Goal: Answer question/provide support

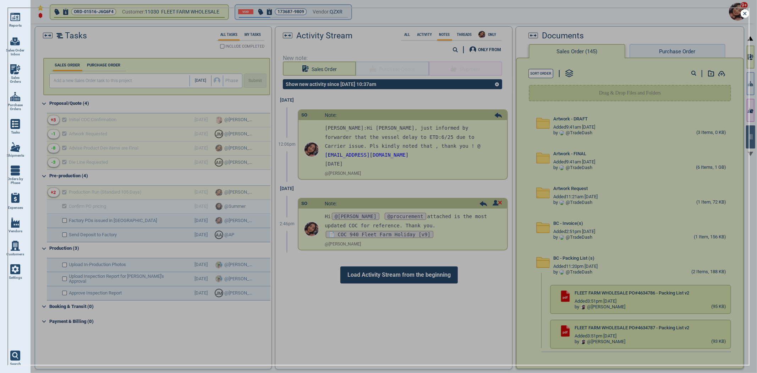
click at [748, 13] on icon at bounding box center [745, 13] width 9 height 9
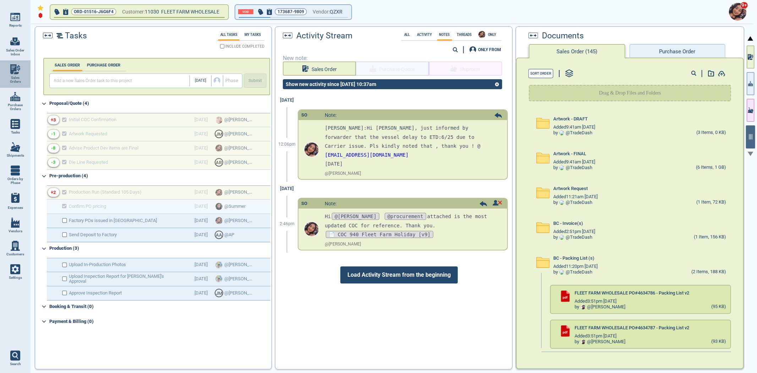
click at [28, 80] on link "Sales Orders" at bounding box center [15, 73] width 31 height 27
select select "50"
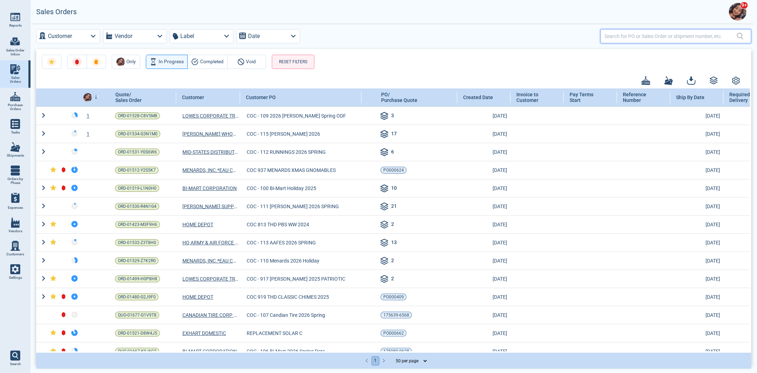
click at [658, 33] on input "text" at bounding box center [671, 36] width 132 height 10
type input "104"
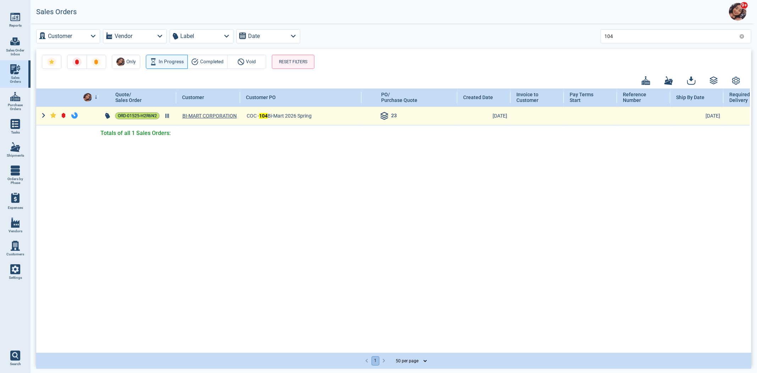
click at [152, 115] on span "ORD-01525-H2R6N2" at bounding box center [137, 115] width 39 height 7
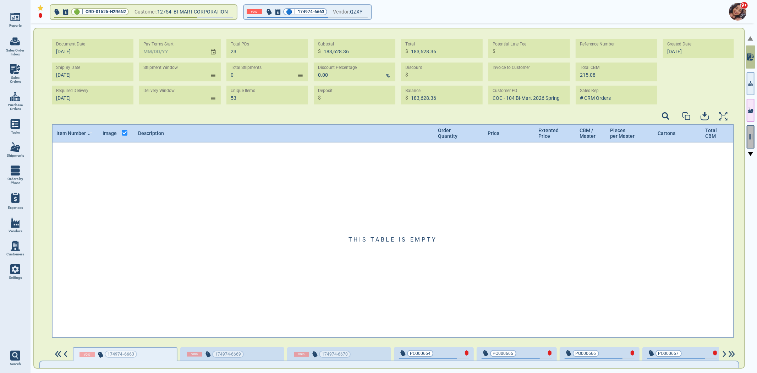
click at [750, 136] on icon "button" at bounding box center [751, 137] width 6 height 6
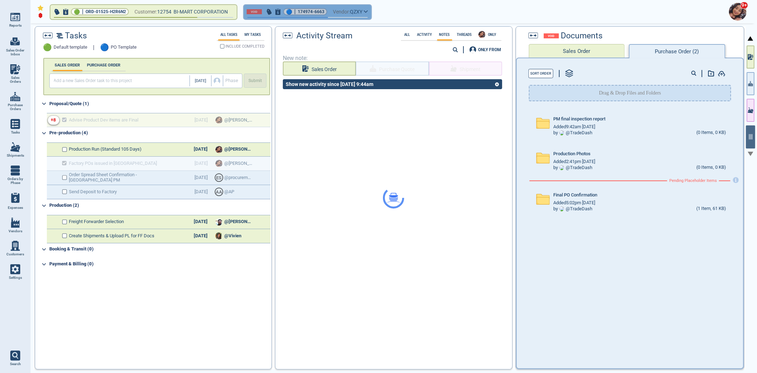
click at [334, 13] on button "🔵 | 174974-6663 Vendor: QZXY" at bounding box center [307, 12] width 127 height 14
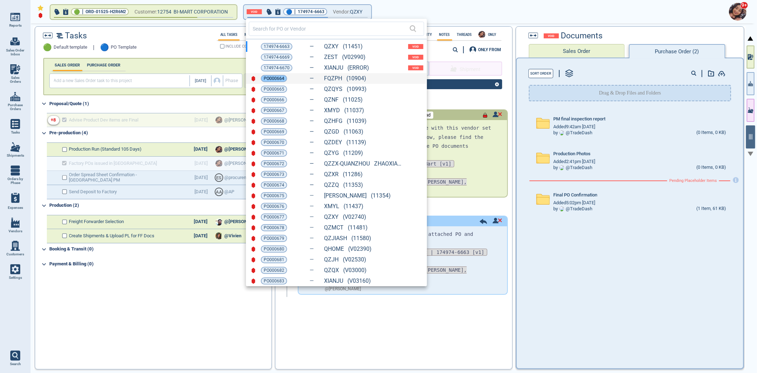
click at [279, 76] on span "PO000664" at bounding box center [274, 78] width 21 height 7
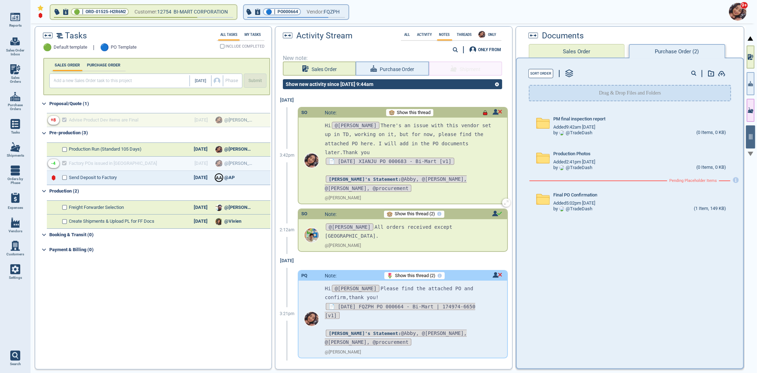
scroll to position [87, 0]
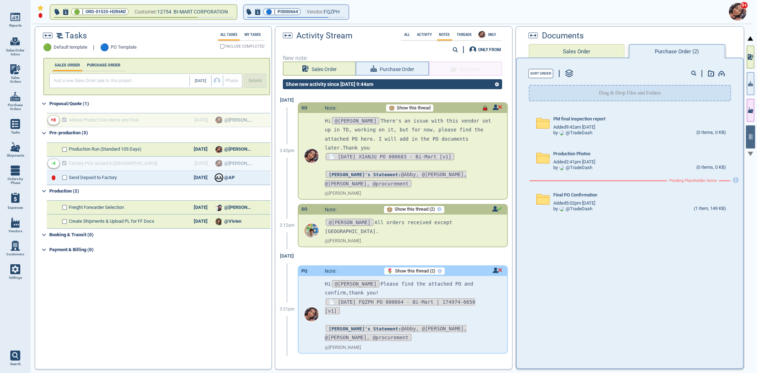
click at [575, 48] on button "Sales Order" at bounding box center [577, 51] width 96 height 14
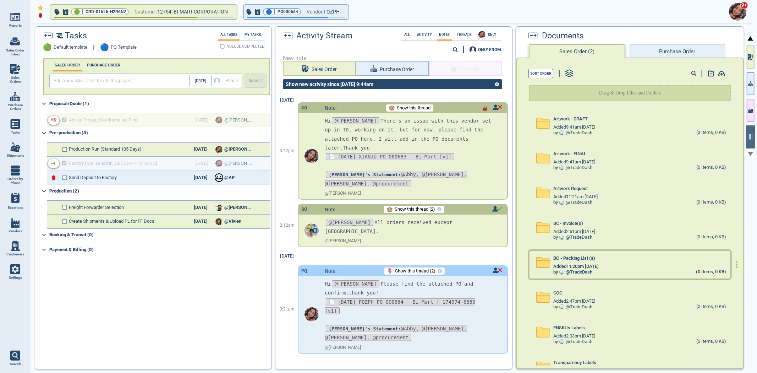
click at [597, 271] on div "by @ TradeDash (0 Items, 0 KB)" at bounding box center [640, 272] width 173 height 6
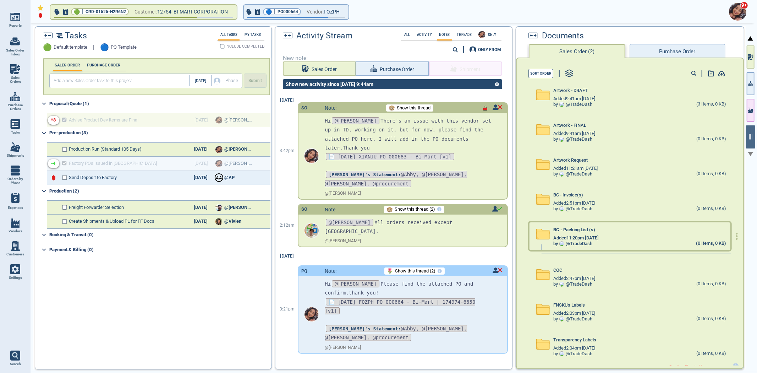
scroll to position [39, 0]
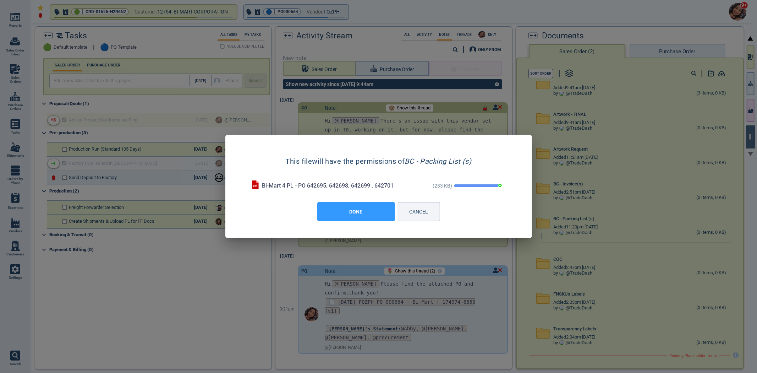
click at [337, 211] on button "DONE" at bounding box center [356, 211] width 78 height 19
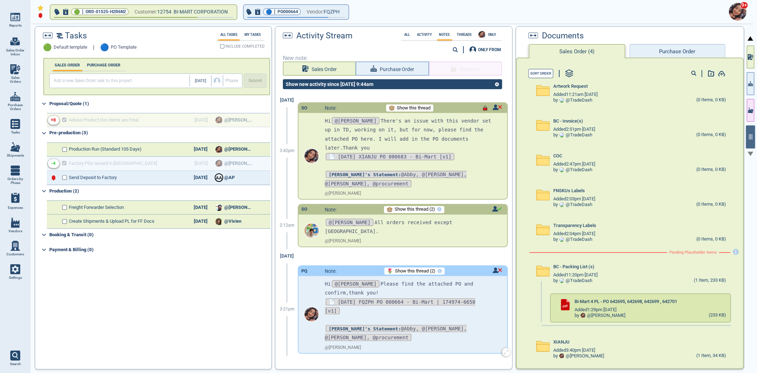
scroll to position [0, 0]
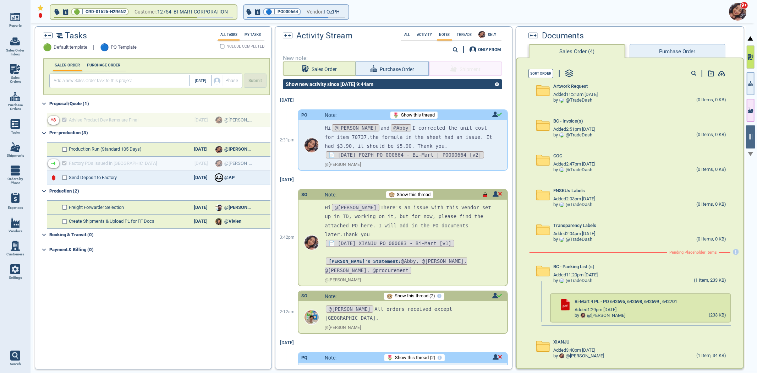
click at [749, 63] on button "button" at bounding box center [751, 56] width 8 height 23
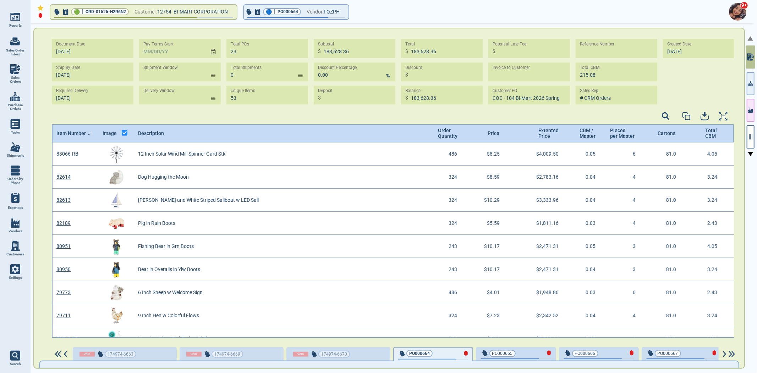
scroll to position [193, 681]
click at [609, 54] on input "TEXT" at bounding box center [617, 48] width 82 height 19
type input "642695,642698,642699,642701"
click at [719, 93] on div "Document Date [DATE] Ship By Date [DATE] Required Delivery [DATE] Pay Terms Sta…" at bounding box center [393, 74] width 683 height 71
click at [755, 132] on div at bounding box center [751, 198] width 10 height 351
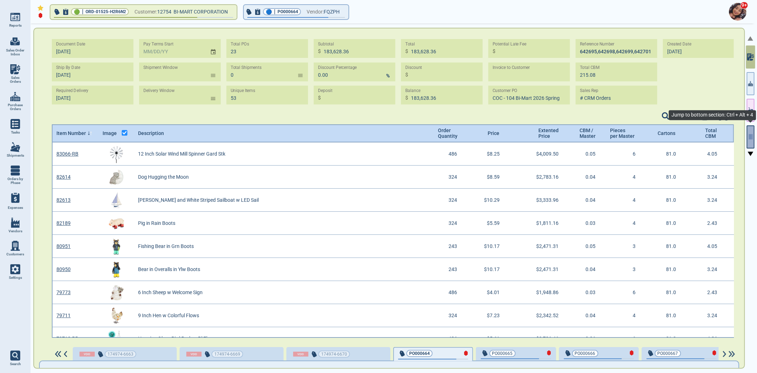
click at [752, 134] on icon "button" at bounding box center [751, 137] width 6 height 6
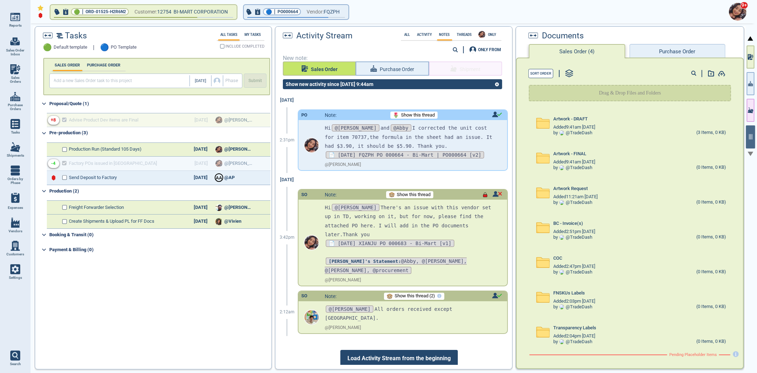
click at [314, 68] on span "Sales Order" at bounding box center [324, 69] width 27 height 9
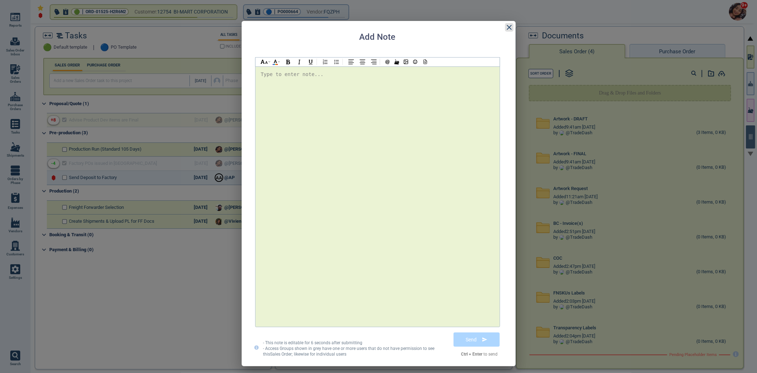
click at [508, 27] on icon at bounding box center [509, 27] width 9 height 9
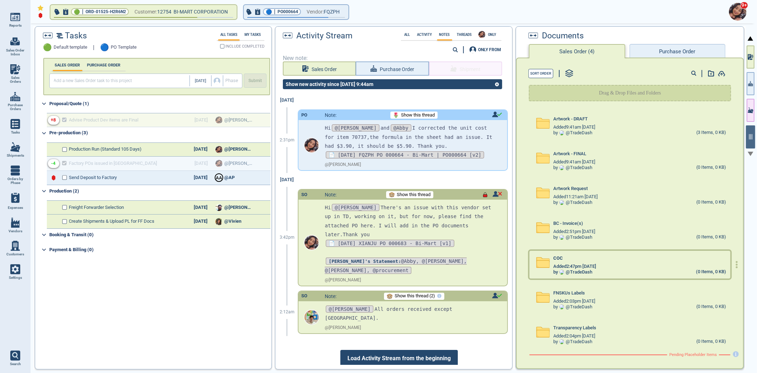
click at [592, 251] on div "COC Added 2:47pm [DATE] by @ TradeDash (0 Items, 0 KB)" at bounding box center [630, 265] width 201 height 28
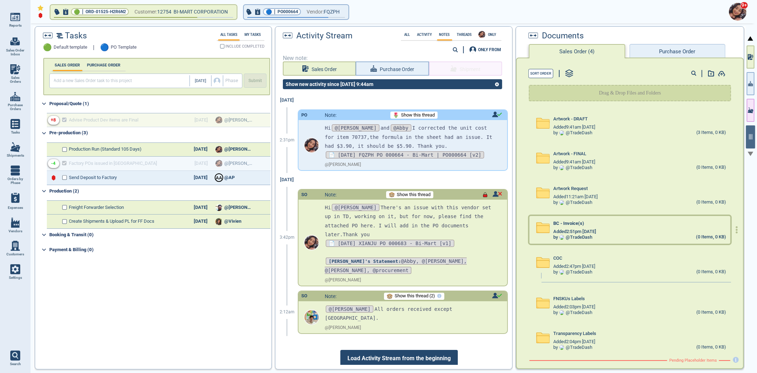
click at [585, 229] on span "Added 2:51pm [DATE]" at bounding box center [575, 231] width 43 height 5
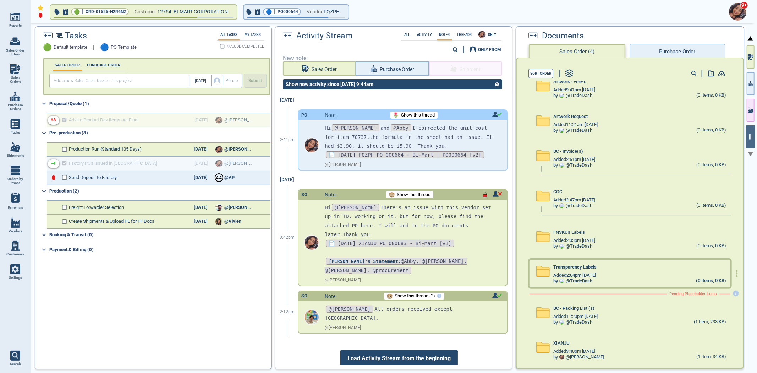
scroll to position [73, 0]
click at [573, 315] on span "Added 11:20pm [DATE]" at bounding box center [576, 315] width 45 height 5
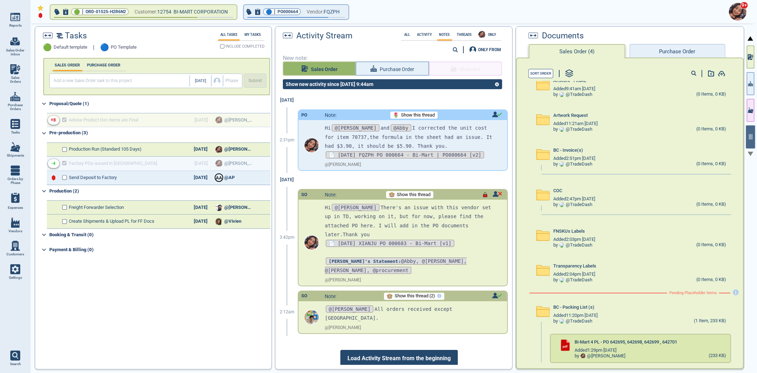
click at [333, 70] on span "Sales Order" at bounding box center [324, 69] width 27 height 9
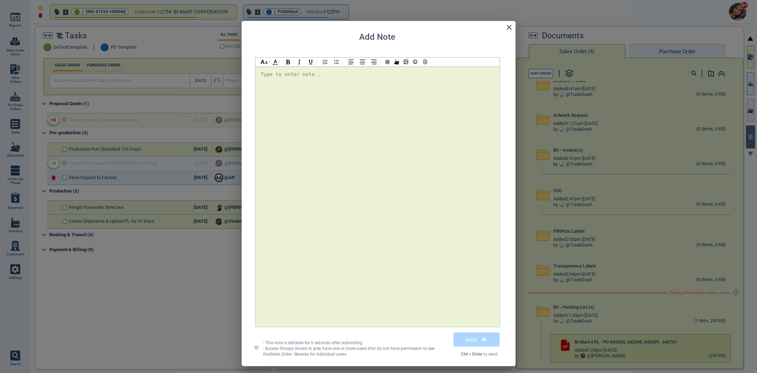
click at [375, 107] on div at bounding box center [378, 196] width 234 height 253
click at [424, 61] on icon at bounding box center [425, 62] width 3 height 4
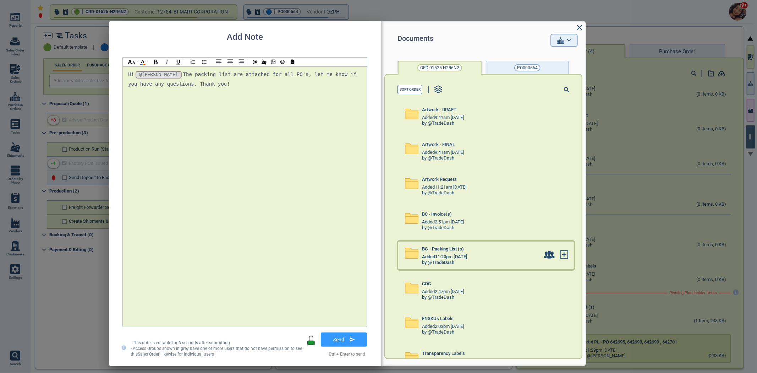
click at [480, 265] on div "BC - Packing List (s) Added 11:20pm [DATE] by @TradeDash" at bounding box center [471, 255] width 146 height 28
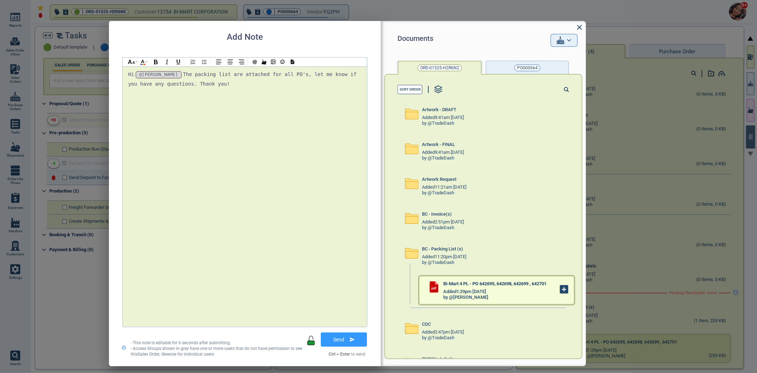
click at [565, 288] on icon at bounding box center [565, 290] width 0 height 4
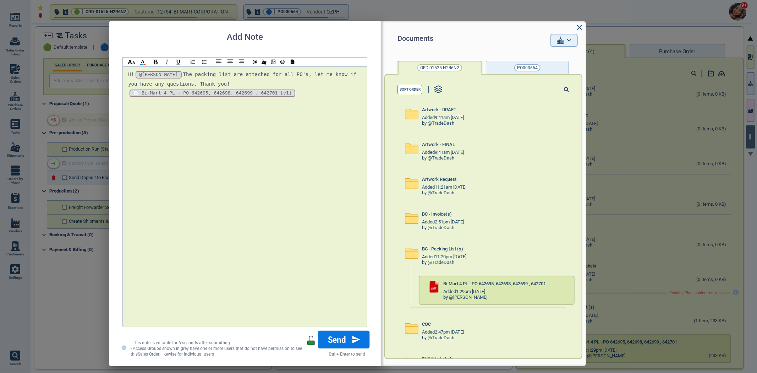
click at [338, 340] on button "Send" at bounding box center [344, 340] width 51 height 18
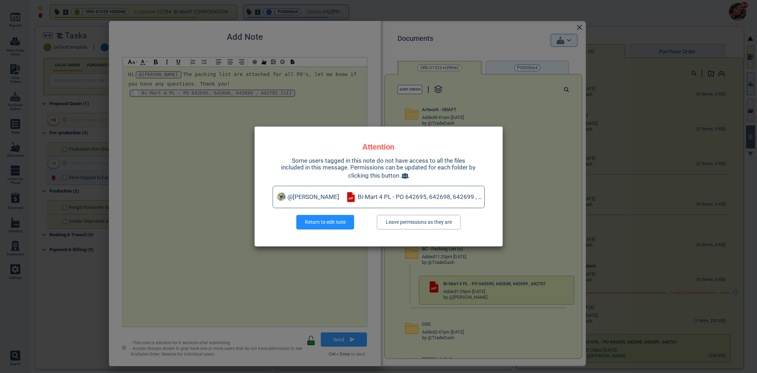
click at [347, 227] on button "Return to edit note" at bounding box center [326, 222] width 58 height 14
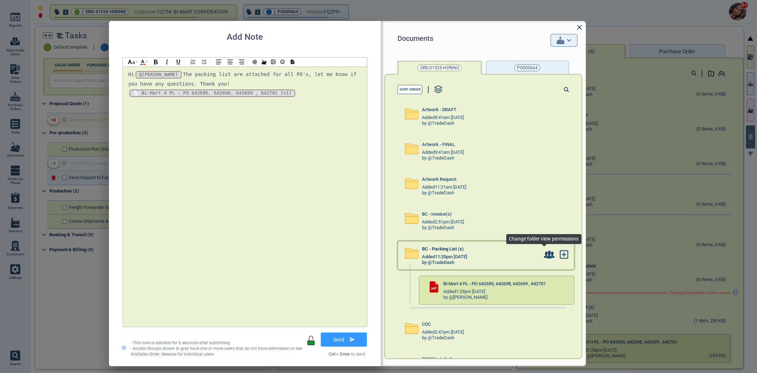
click at [548, 257] on icon at bounding box center [549, 254] width 11 height 11
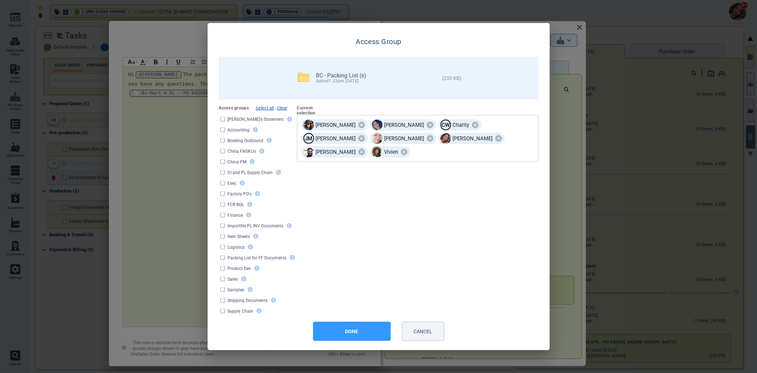
click at [494, 145] on div "[PERSON_NAME] [PERSON_NAME] Charity [PERSON_NAME] [PERSON_NAME] [PERSON_NAME] […" at bounding box center [417, 138] width 241 height 47
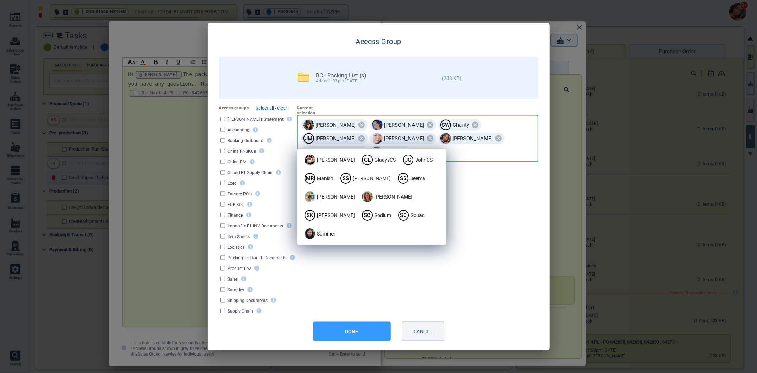
type input "se"
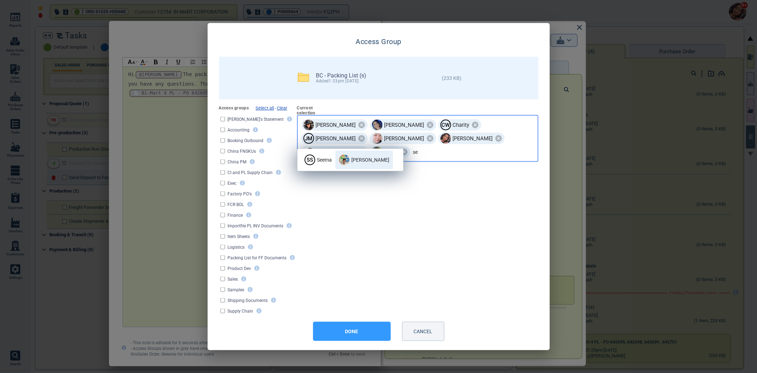
click at [366, 162] on span "[PERSON_NAME]" at bounding box center [365, 160] width 58 height 18
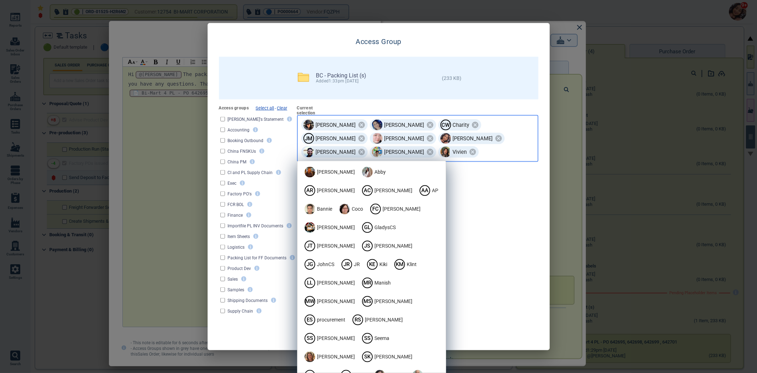
click at [523, 142] on div "[PERSON_NAME] [PERSON_NAME] Charity [PERSON_NAME] [PERSON_NAME] [PERSON_NAME] […" at bounding box center [417, 138] width 241 height 47
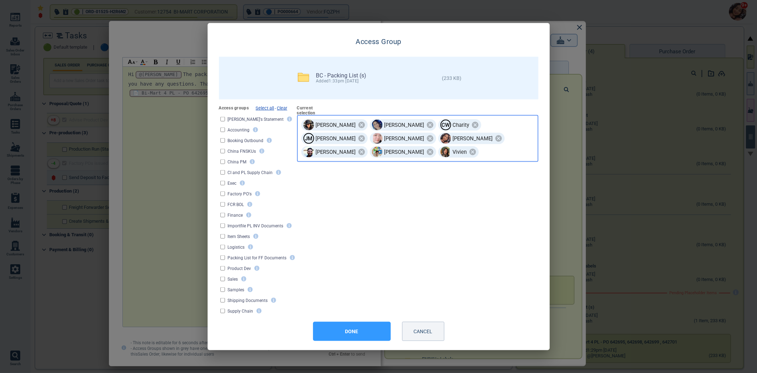
click at [519, 141] on div "[PERSON_NAME] [PERSON_NAME] Charity [PERSON_NAME] [PERSON_NAME] [PERSON_NAME] […" at bounding box center [417, 138] width 241 height 47
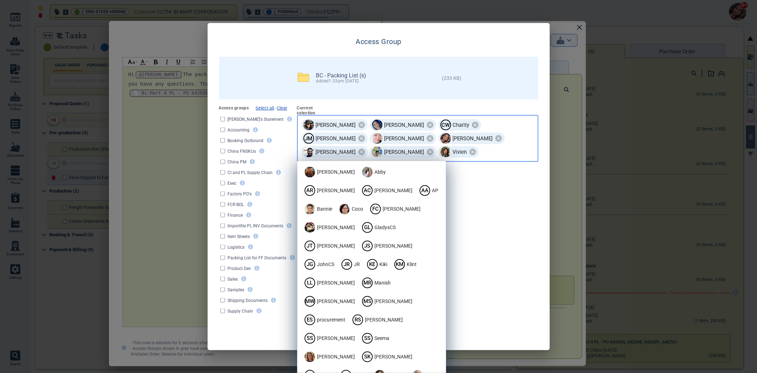
click at [519, 141] on div "[PERSON_NAME] [PERSON_NAME] Charity [PERSON_NAME] [PERSON_NAME] [PERSON_NAME] […" at bounding box center [417, 138] width 241 height 47
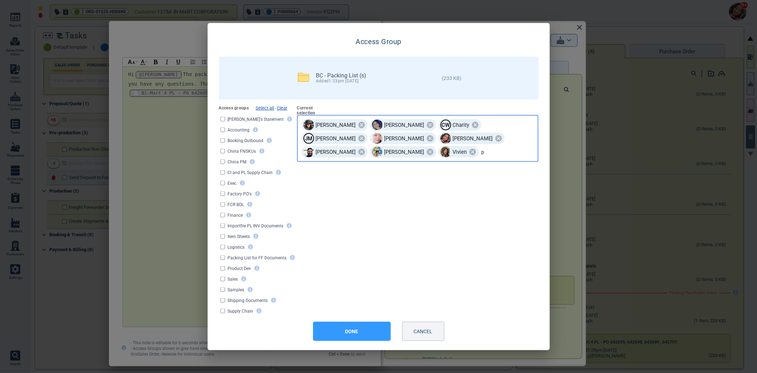
type input "pr"
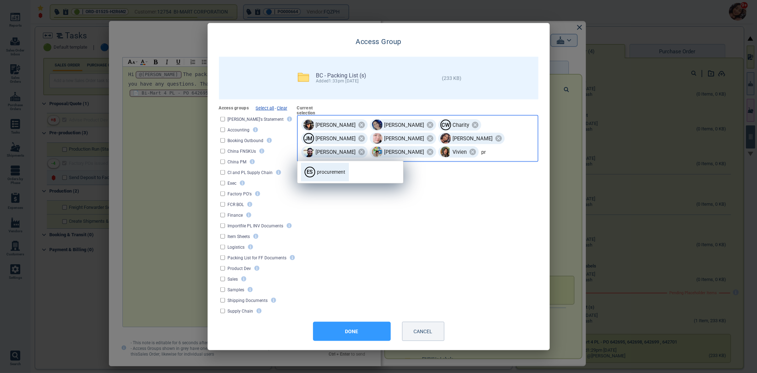
click at [322, 169] on span "procurement" at bounding box center [331, 171] width 28 height 7
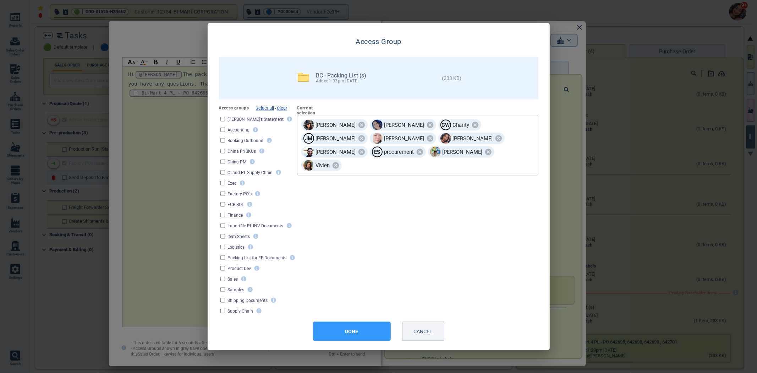
click at [363, 330] on button "DONE" at bounding box center [352, 331] width 78 height 19
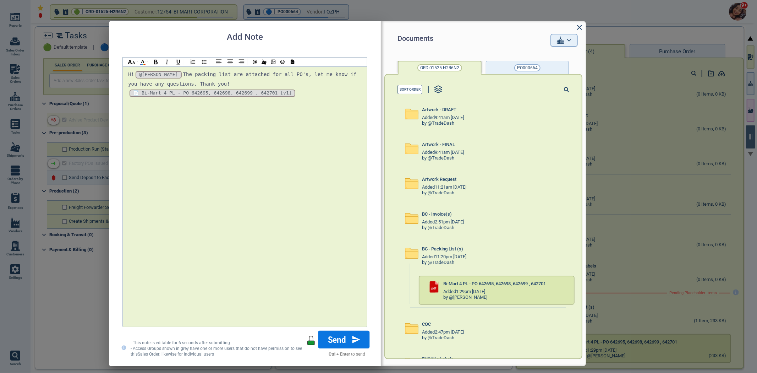
click at [342, 342] on button "Send" at bounding box center [344, 340] width 51 height 18
